Goal: Find specific page/section: Find specific page/section

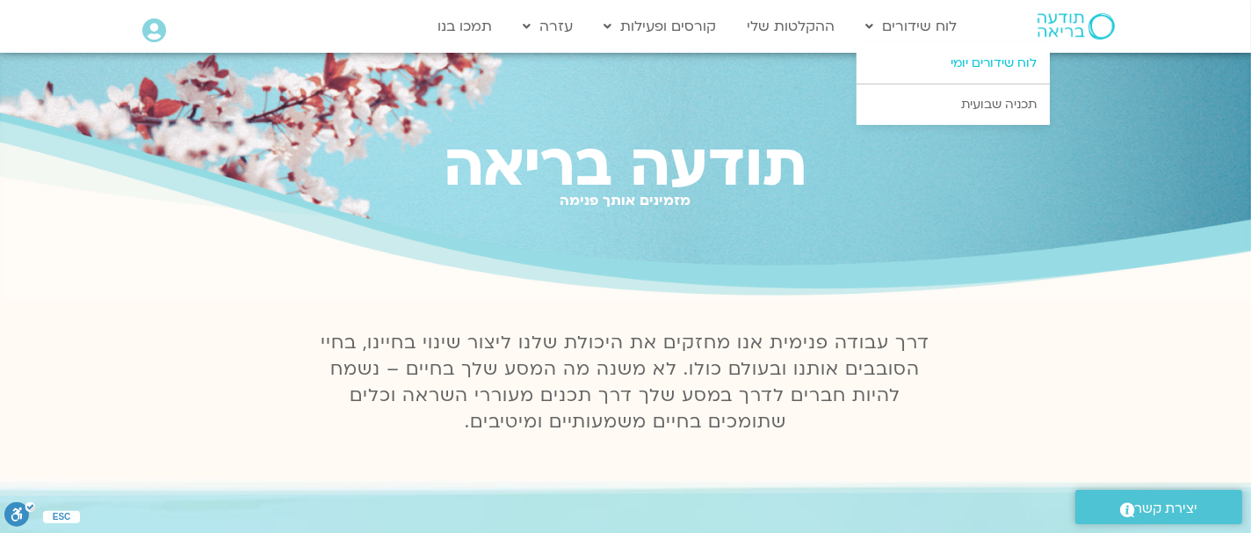
click at [964, 56] on link "לוח שידורים יומי" at bounding box center [953, 63] width 193 height 40
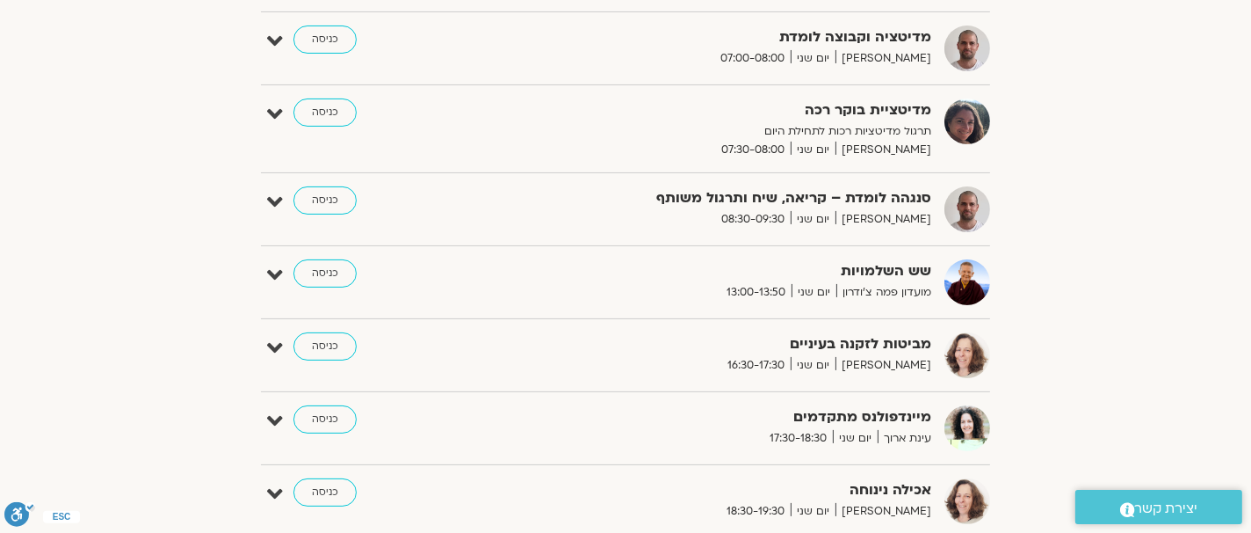
scroll to position [395, 0]
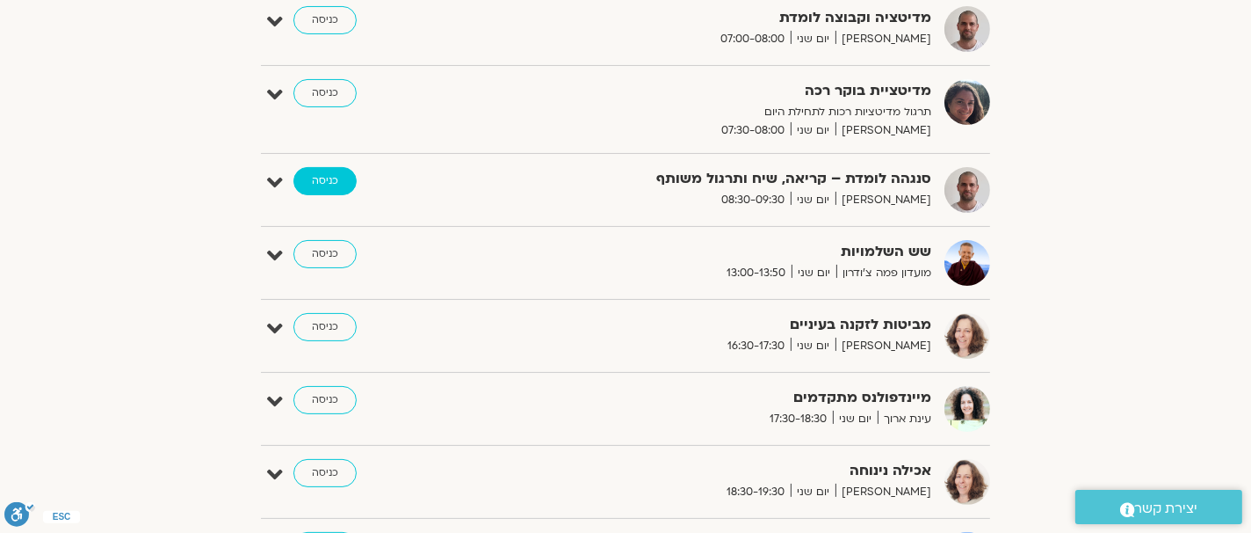
click at [325, 178] on link "כניסה" at bounding box center [325, 181] width 63 height 28
